Goal: Transaction & Acquisition: Book appointment/travel/reservation

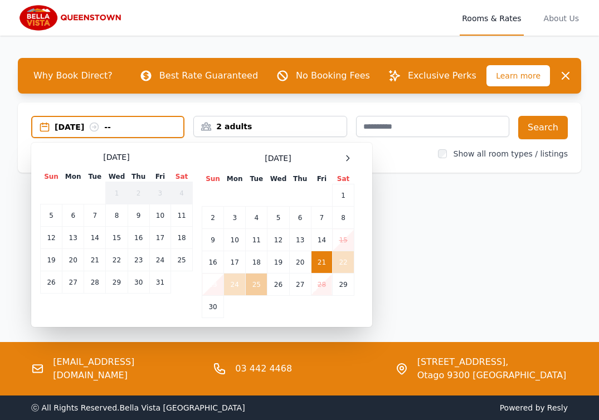
click at [254, 282] on td "25" at bounding box center [257, 284] width 22 height 22
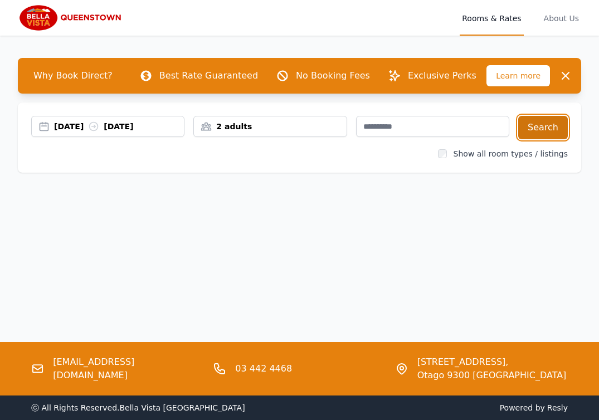
click at [536, 130] on button "Search" at bounding box center [543, 127] width 50 height 23
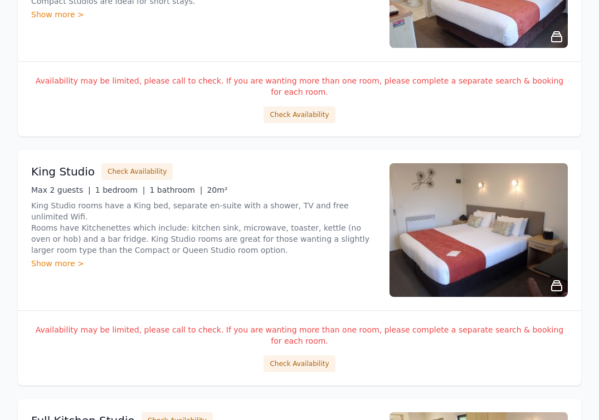
scroll to position [1112, 0]
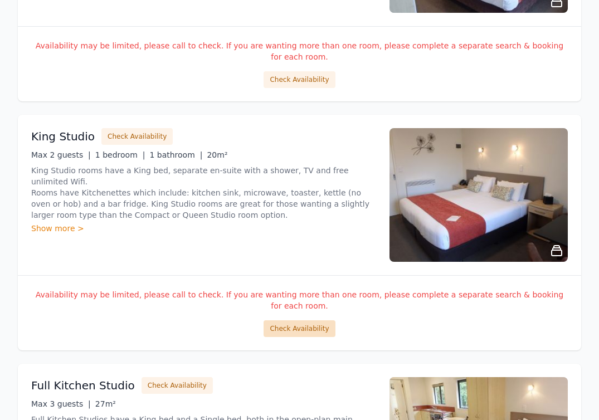
click at [308, 320] on button "Check Availability" at bounding box center [298, 328] width 71 height 17
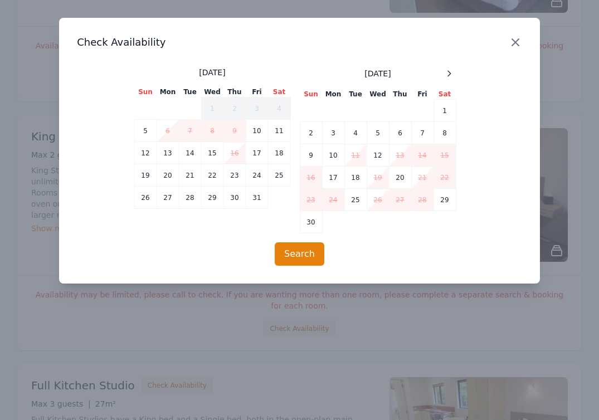
click at [510, 46] on icon "button" at bounding box center [514, 42] width 13 height 13
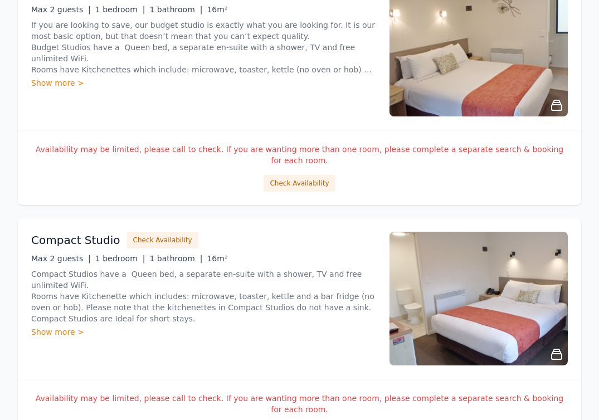
scroll to position [0, 0]
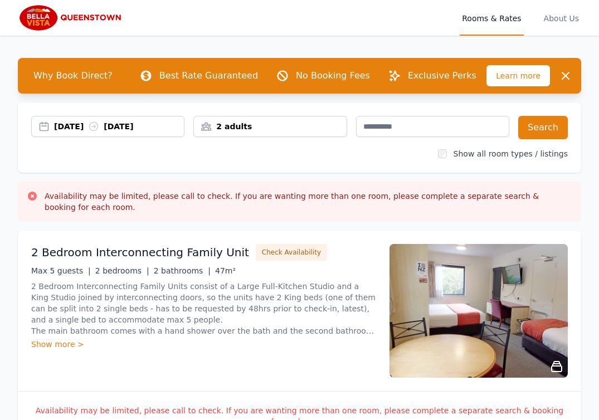
click at [60, 17] on img at bounding box center [71, 17] width 107 height 27
click at [42, 17] on img at bounding box center [71, 17] width 107 height 27
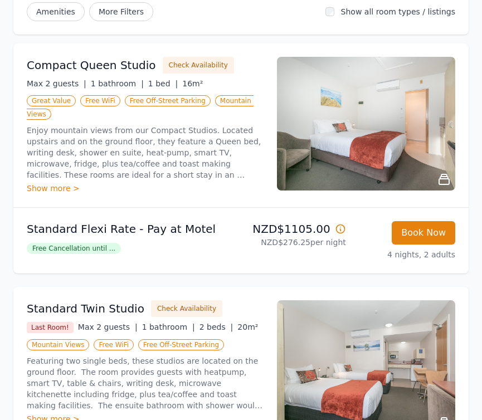
scroll to position [180, 0]
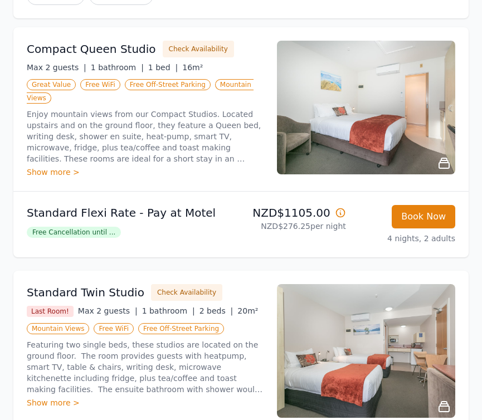
click at [371, 131] on img at bounding box center [366, 108] width 178 height 134
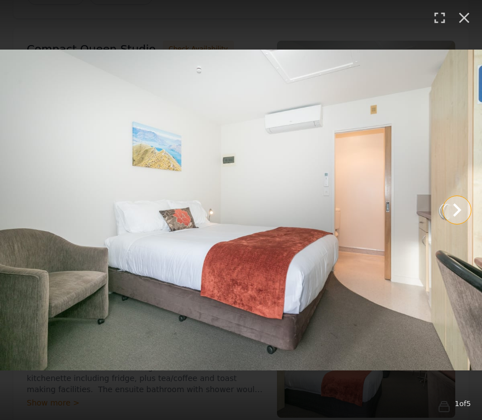
click at [454, 215] on icon "Show slide 2 of 5" at bounding box center [457, 209] width 8 height 13
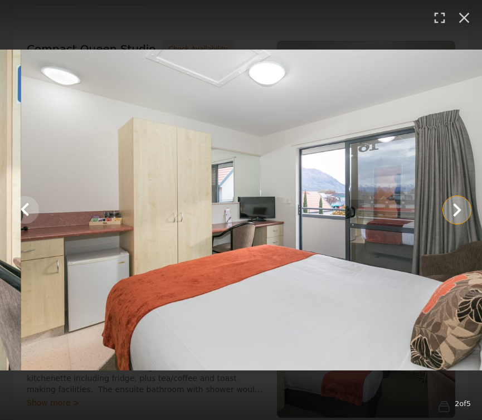
click at [454, 215] on icon "Show slide 3 of 5" at bounding box center [457, 209] width 8 height 13
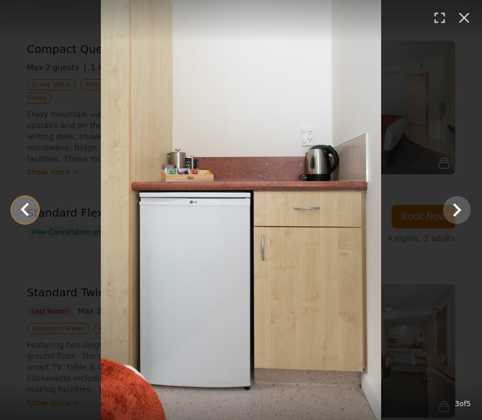
click at [13, 209] on icon "Show slide 2 of 5" at bounding box center [25, 210] width 27 height 27
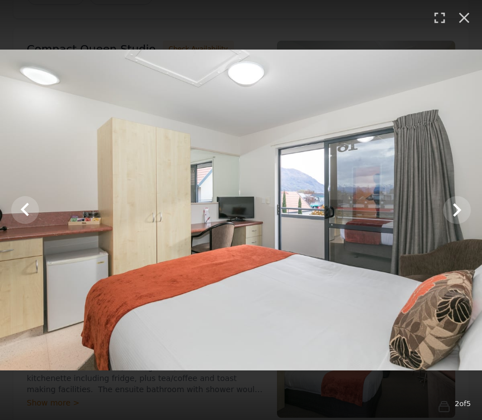
click at [437, 190] on img at bounding box center [241, 210] width 482 height 321
click at [456, 208] on icon "Show slide 3 of 5" at bounding box center [456, 210] width 27 height 27
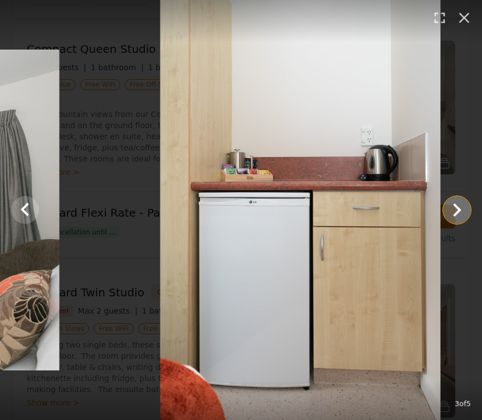
click at [456, 208] on icon "Show slide 4 of 5" at bounding box center [456, 210] width 27 height 27
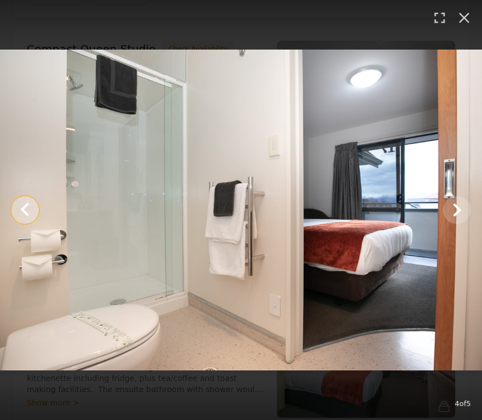
click at [27, 206] on icon "Show slide 3 of 5" at bounding box center [25, 210] width 27 height 27
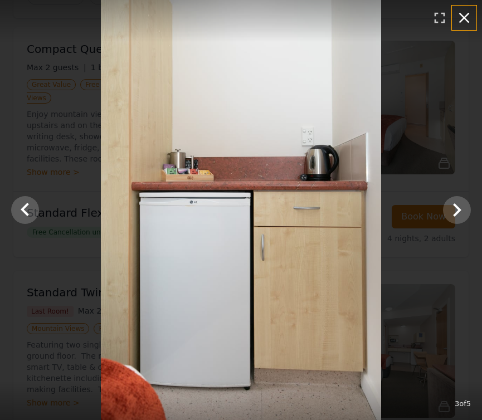
click at [466, 19] on icon "button" at bounding box center [464, 18] width 11 height 11
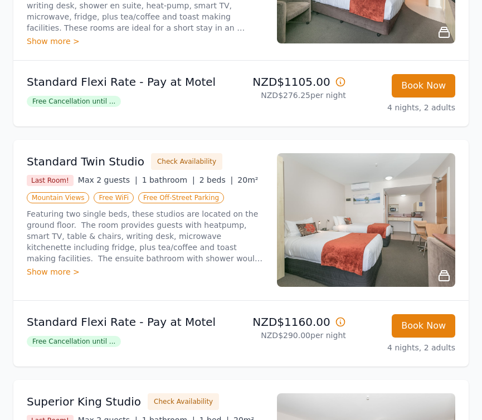
scroll to position [309, 0]
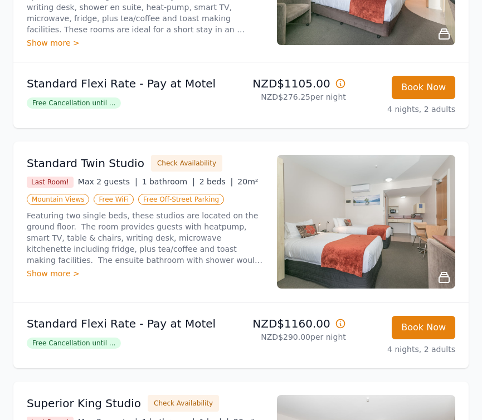
click at [420, 237] on img at bounding box center [366, 222] width 178 height 134
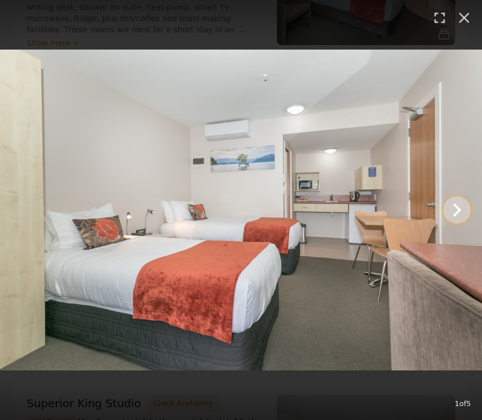
click at [444, 205] on icon "Show slide 2 of 5" at bounding box center [456, 210] width 27 height 27
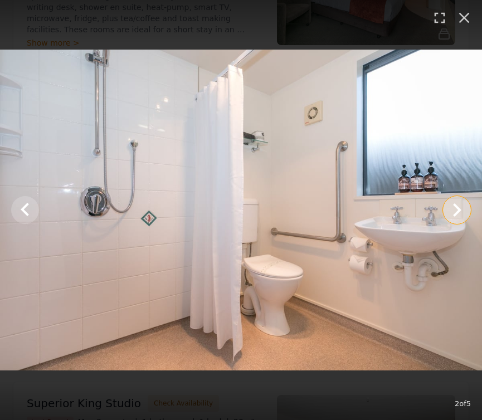
click at [444, 205] on icon "Show slide 3 of 5" at bounding box center [456, 210] width 27 height 27
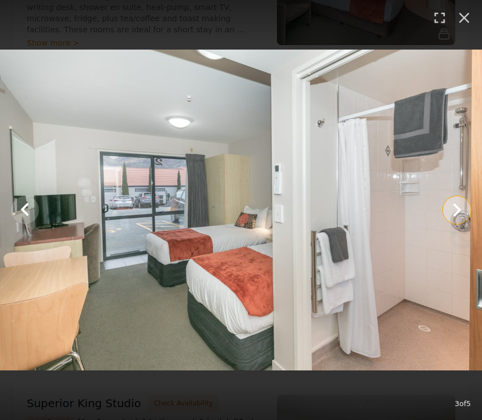
click at [444, 205] on icon "Show slide 4 of 5" at bounding box center [456, 210] width 27 height 27
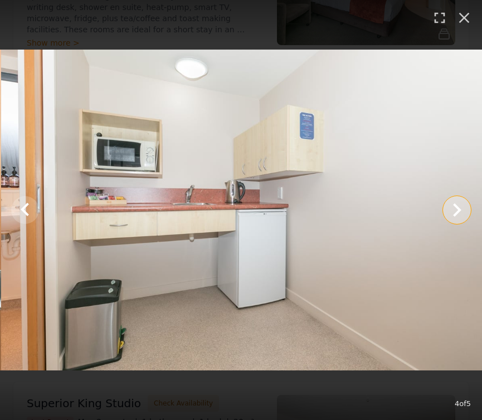
click at [444, 205] on icon "Show slide 5 of 5" at bounding box center [456, 210] width 27 height 27
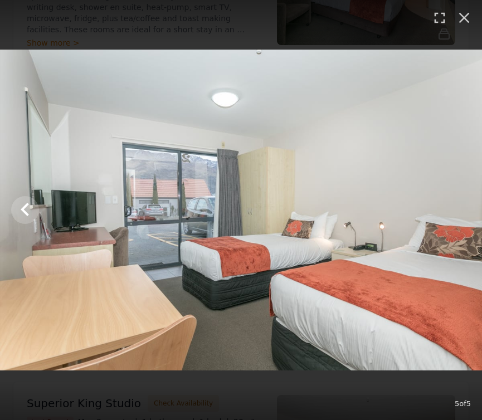
click at [444, 205] on img at bounding box center [241, 210] width 482 height 321
click at [466, 28] on button "button" at bounding box center [464, 18] width 25 height 25
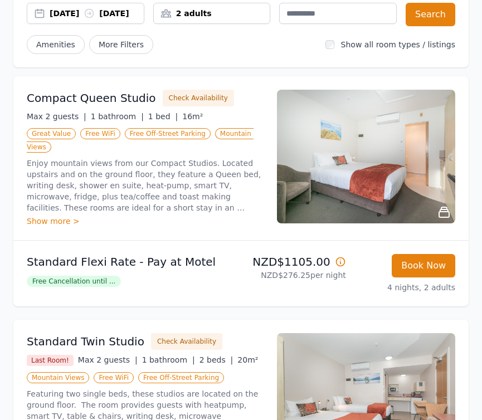
scroll to position [0, 0]
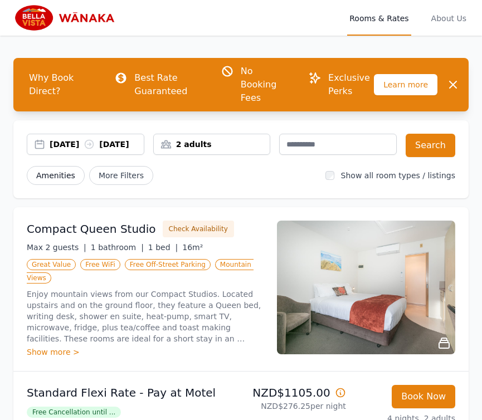
click at [62, 177] on span "Amenities" at bounding box center [56, 175] width 58 height 19
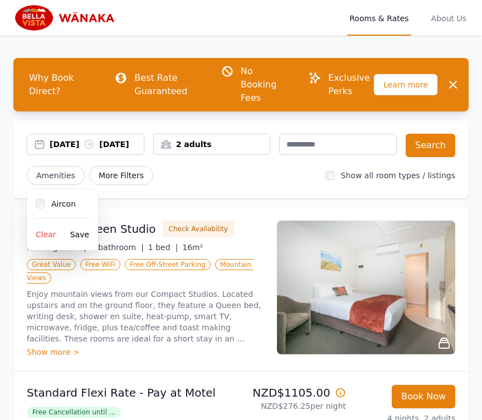
click at [99, 182] on span "More Filters" at bounding box center [121, 175] width 64 height 19
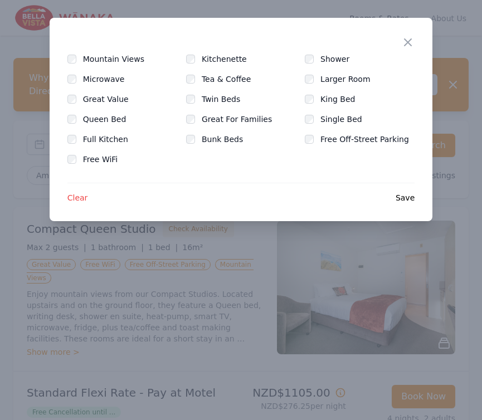
click at [100, 143] on label "Full Kitchen" at bounding box center [112, 139] width 58 height 11
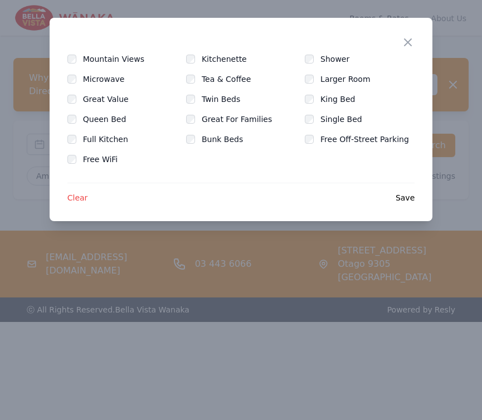
click at [404, 194] on span "Save" at bounding box center [404, 197] width 19 height 11
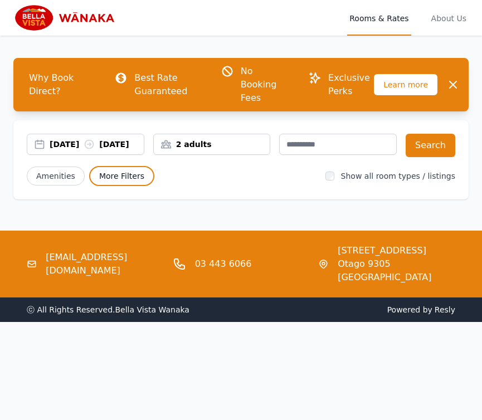
click at [135, 183] on span "More Filters" at bounding box center [121, 176] width 65 height 20
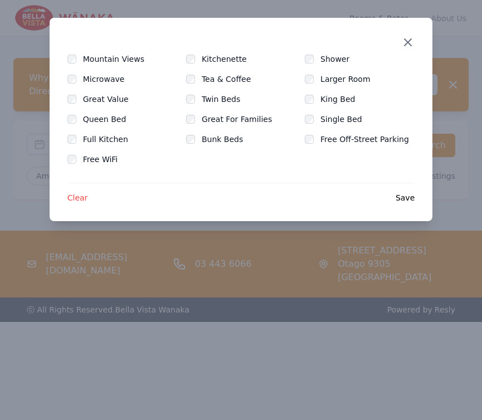
click at [408, 42] on icon "button" at bounding box center [407, 42] width 7 height 7
